Goal: Find specific page/section: Find specific page/section

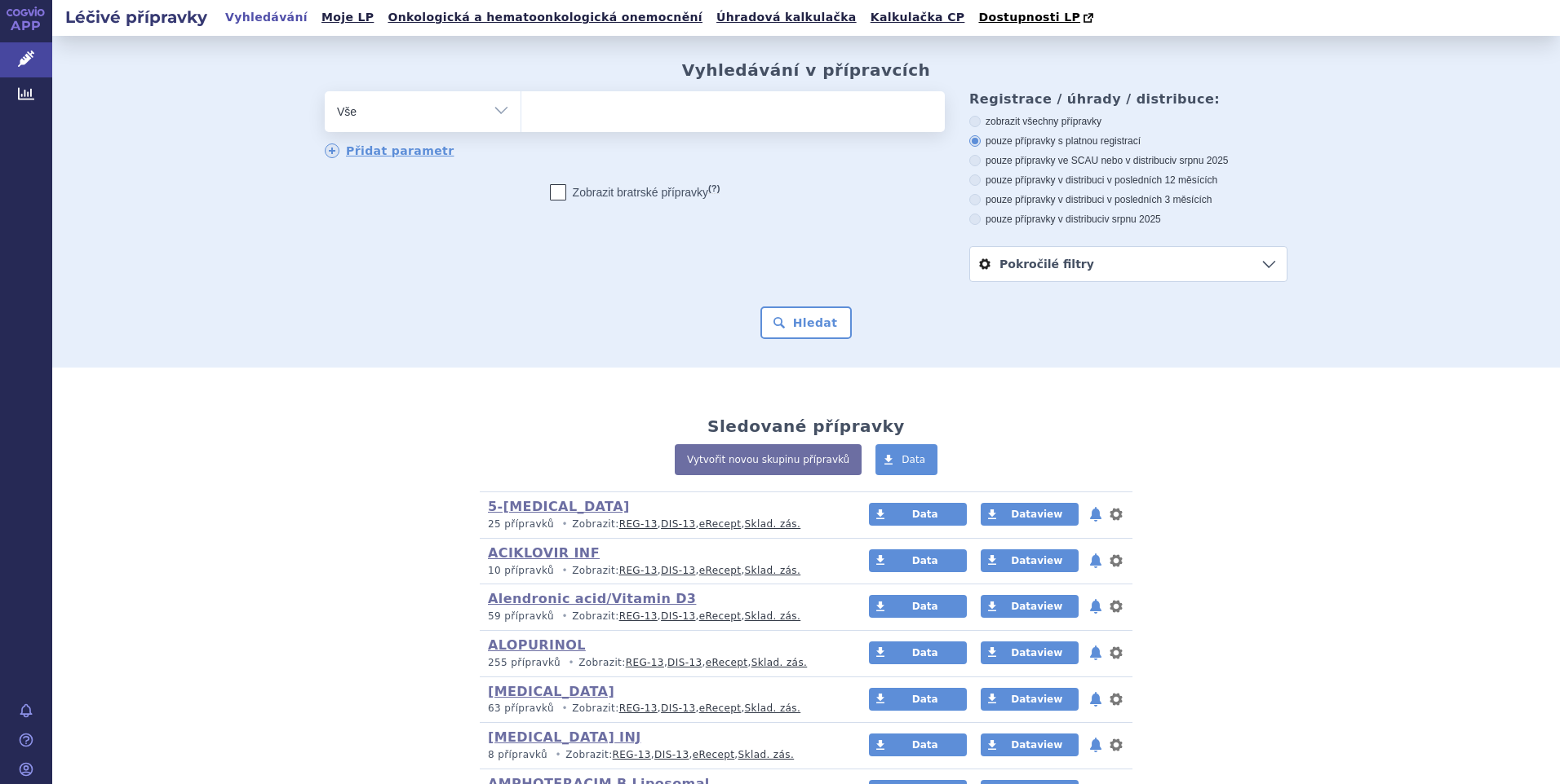
click at [497, 110] on select "Vše Přípravek/SUKL kód MAH VPOIS ATC/Aktivní látka Léková forma Síla" at bounding box center [422, 109] width 195 height 37
select select "filter-atc-group"
click at [325, 92] on select "Vše Přípravek/SUKL kód MAH VPOIS ATC/Aktivní látka Léková forma Síla" at bounding box center [422, 109] width 195 height 37
click at [568, 126] on ul at bounding box center [733, 108] width 423 height 34
click at [521, 126] on select at bounding box center [520, 111] width 1 height 41
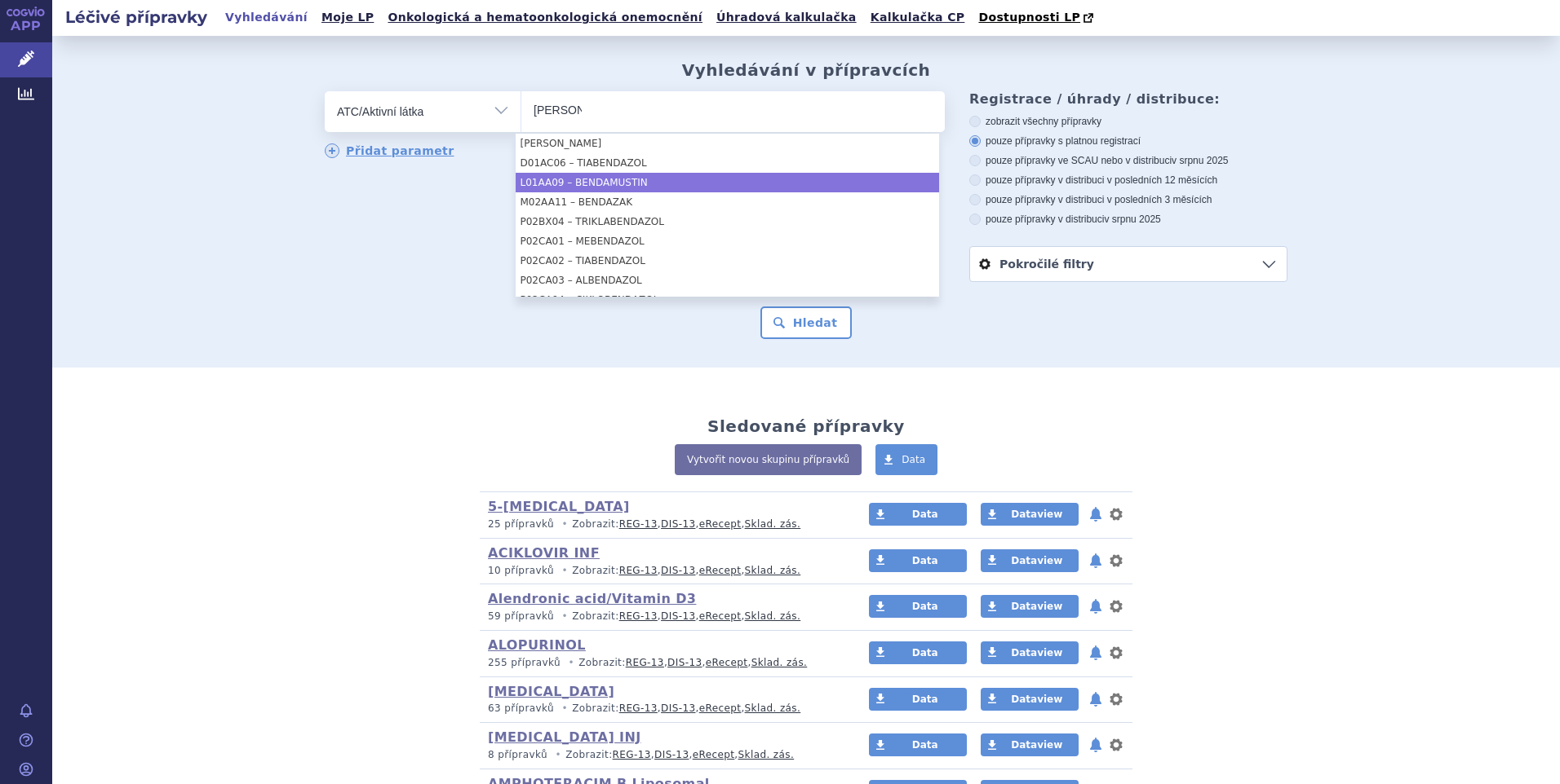
type input "[PERSON_NAME]"
select select "L01AA09"
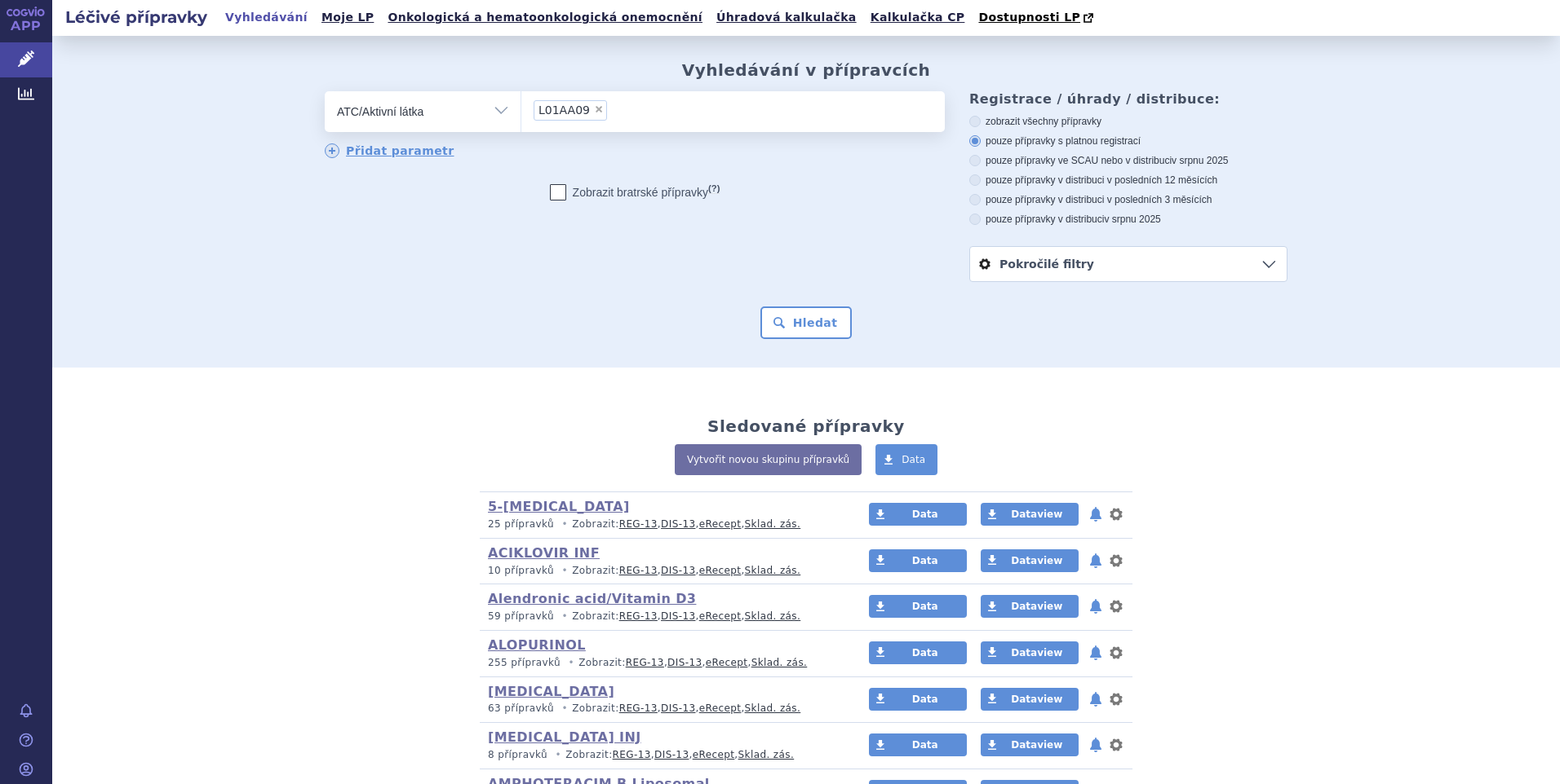
click at [970, 223] on icon at bounding box center [975, 219] width 12 height 12
click at [971, 223] on input "pouze přípravky v distribuci v srpnu 2025" at bounding box center [976, 221] width 11 height 11
radio input "true"
click at [798, 318] on button "Hledat" at bounding box center [806, 323] width 92 height 33
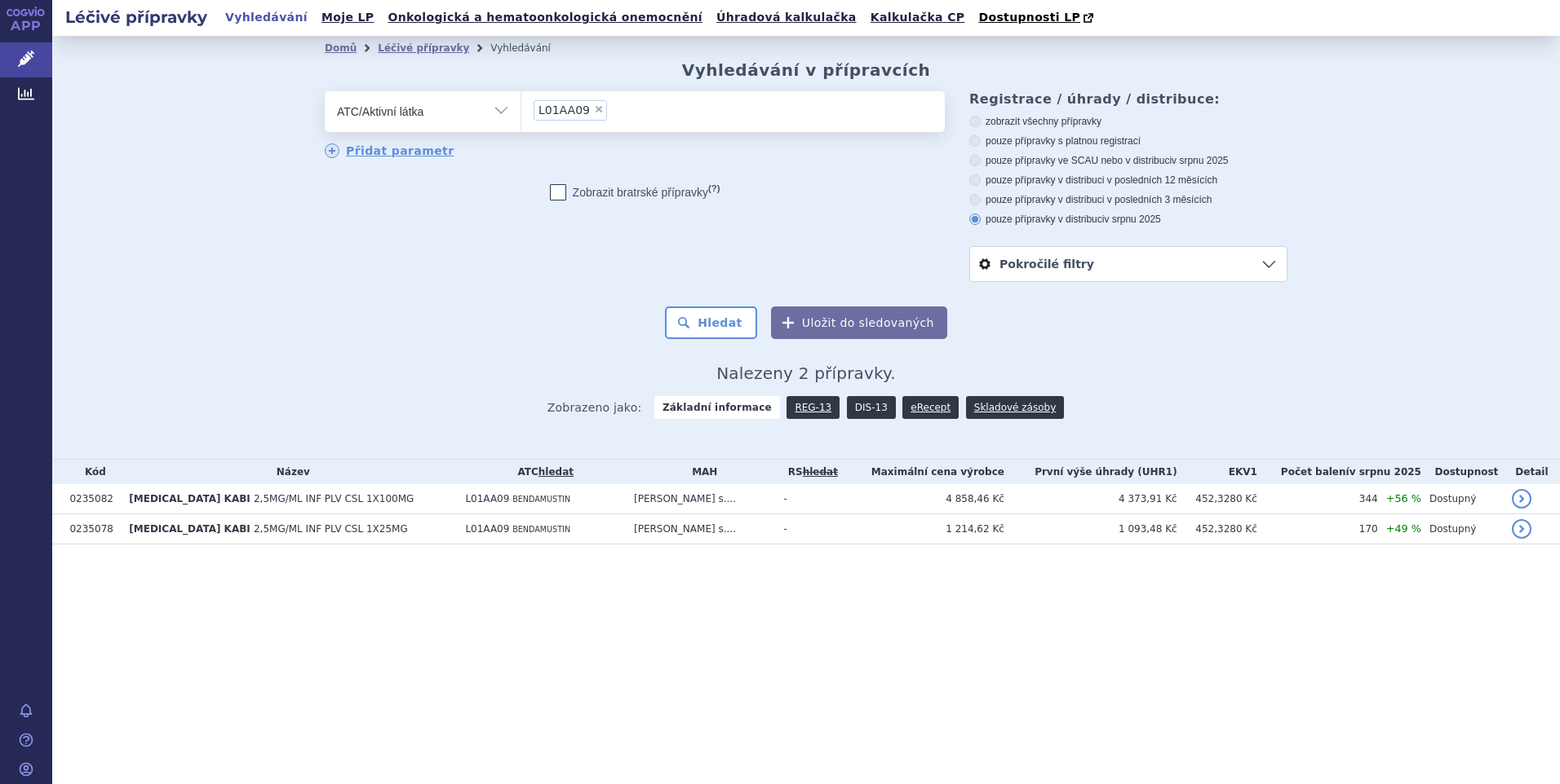
click at [859, 403] on link "DIS-13" at bounding box center [871, 408] width 49 height 23
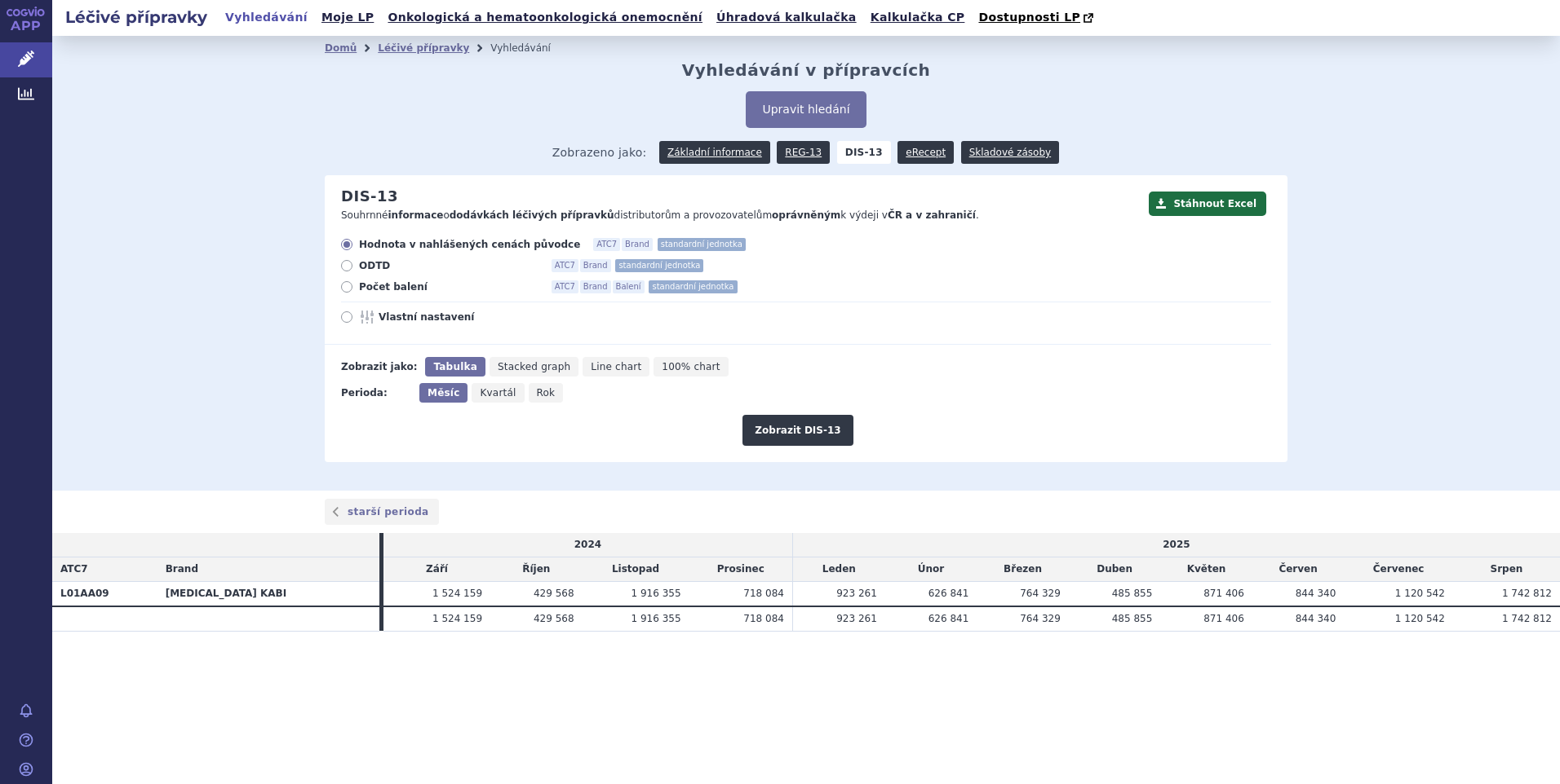
click at [346, 286] on icon at bounding box center [346, 286] width 12 height 12
click at [346, 286] on input "Počet balení ATC7 Brand Balení standardní jednotka" at bounding box center [348, 289] width 11 height 11
radio input "true"
click at [801, 423] on button "Zobrazit DIS-13" at bounding box center [797, 430] width 110 height 31
